Goal: Transaction & Acquisition: Download file/media

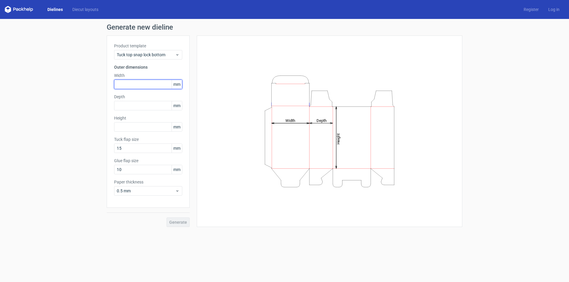
click at [143, 87] on input "text" at bounding box center [148, 84] width 68 height 9
type input "156"
click at [140, 115] on div "Product template Tuck top snap lock bottom Outer dimensions Width 156 mm Depth …" at bounding box center [148, 122] width 83 height 172
click at [138, 107] on input "text" at bounding box center [148, 105] width 68 height 9
type input "55"
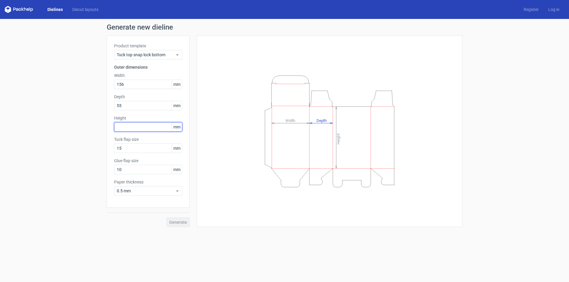
click at [130, 129] on input "text" at bounding box center [148, 126] width 68 height 9
type input "198"
click at [182, 222] on span "Generate" at bounding box center [178, 222] width 18 height 4
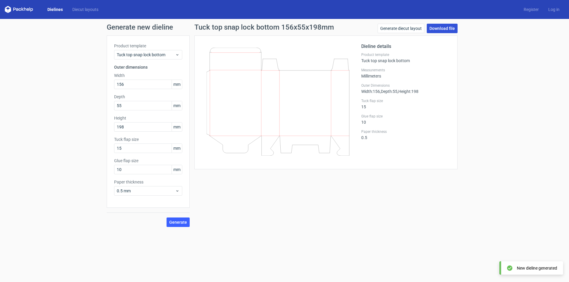
click at [443, 28] on link "Download file" at bounding box center [442, 28] width 31 height 9
